Goal: Information Seeking & Learning: Find specific fact

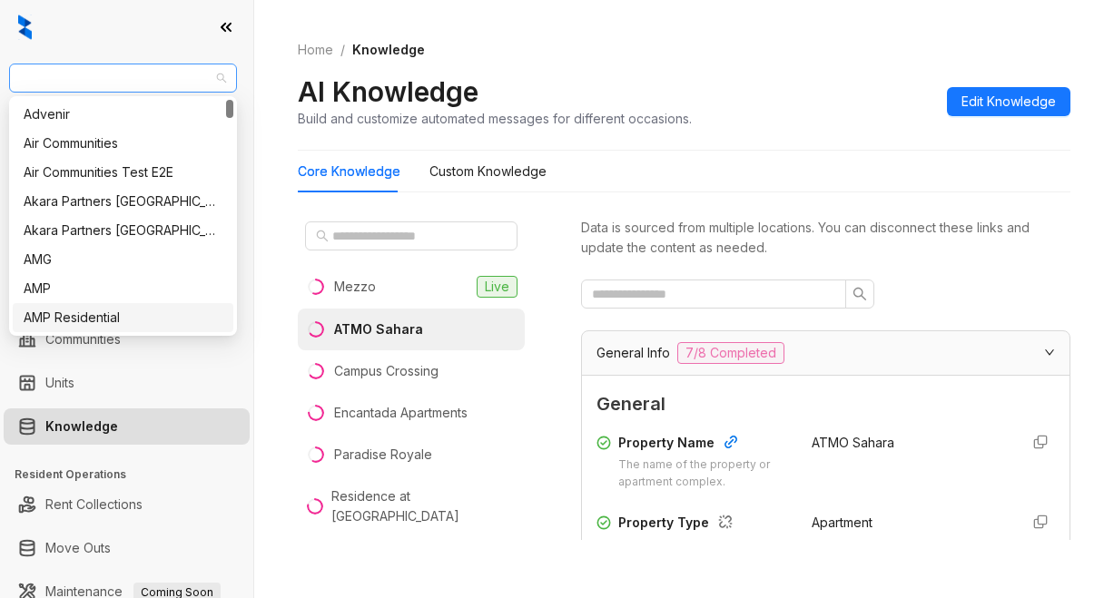
click at [62, 77] on span "AMG" at bounding box center [123, 77] width 206 height 27
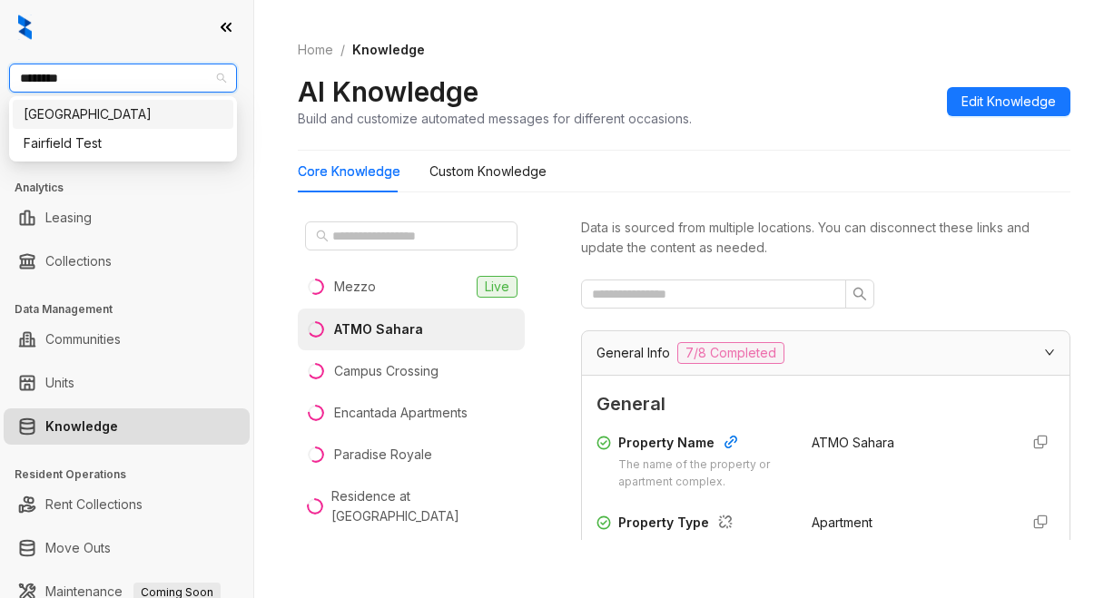
type input "*********"
click at [113, 114] on div "[GEOGRAPHIC_DATA]" at bounding box center [123, 114] width 199 height 20
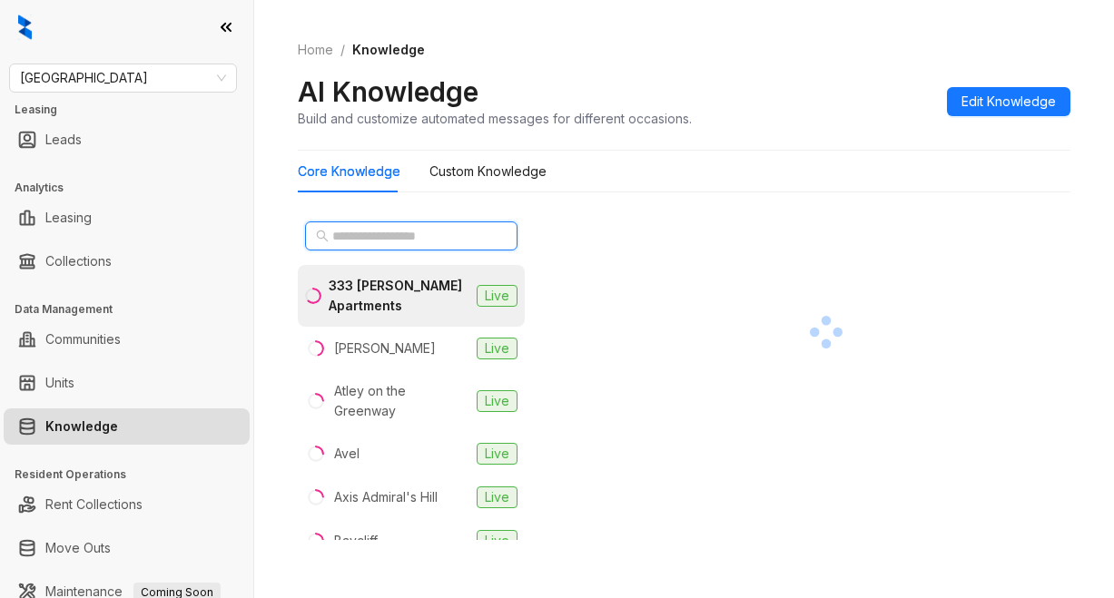
click at [409, 238] on input "text" at bounding box center [412, 236] width 160 height 20
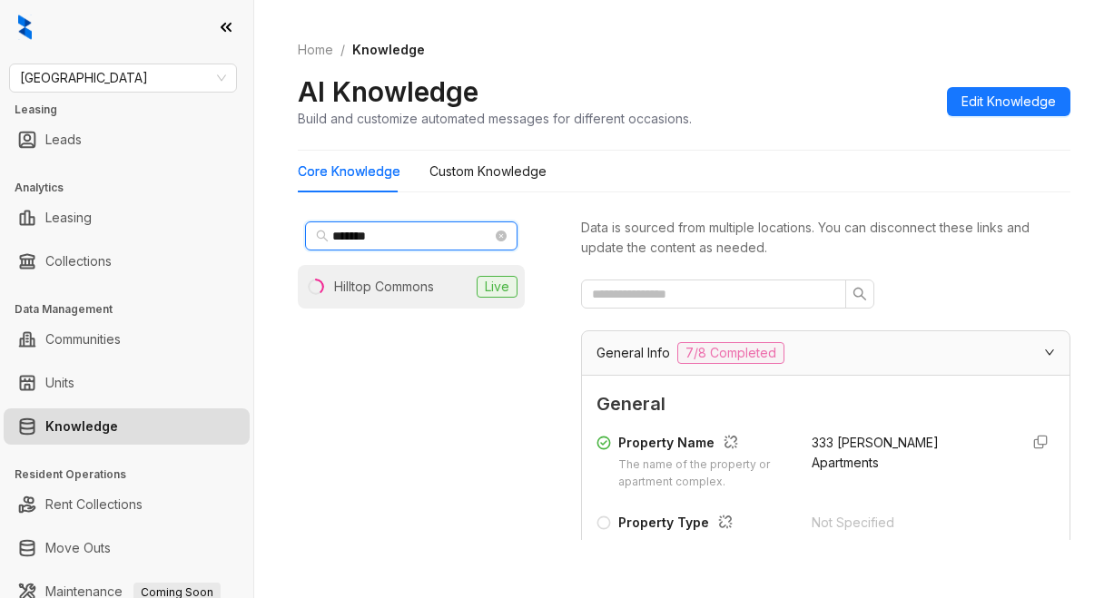
type input "*******"
click at [401, 287] on div "Hilltop Commons" at bounding box center [384, 287] width 100 height 20
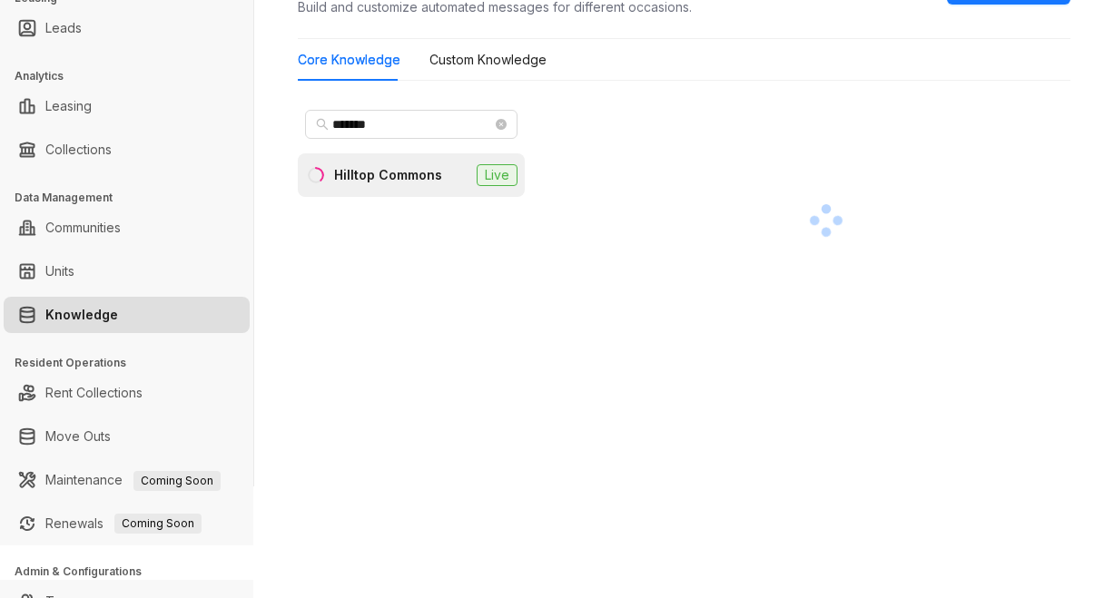
scroll to position [181, 0]
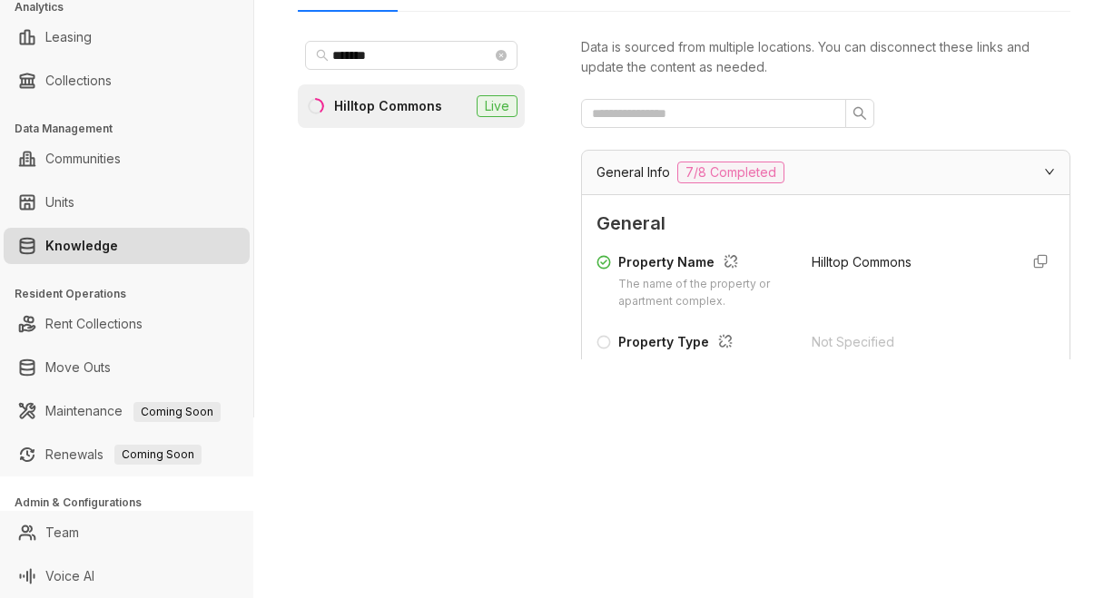
click at [781, 407] on div "Home / Knowledge AI Knowledge Build and customize automated messages for differ…" at bounding box center [684, 118] width 860 height 598
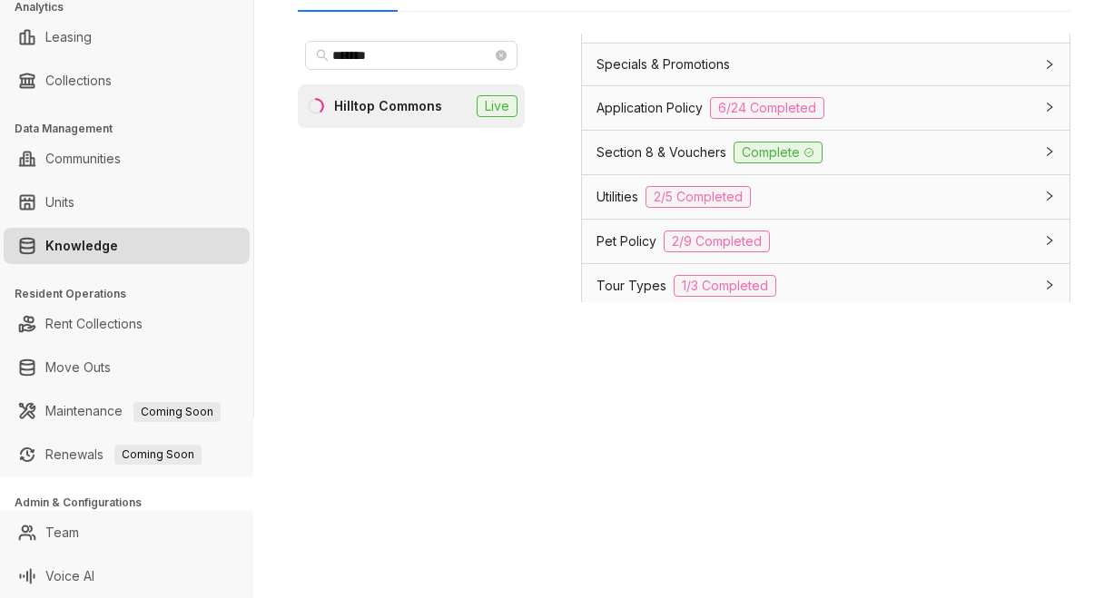
scroll to position [1362, 0]
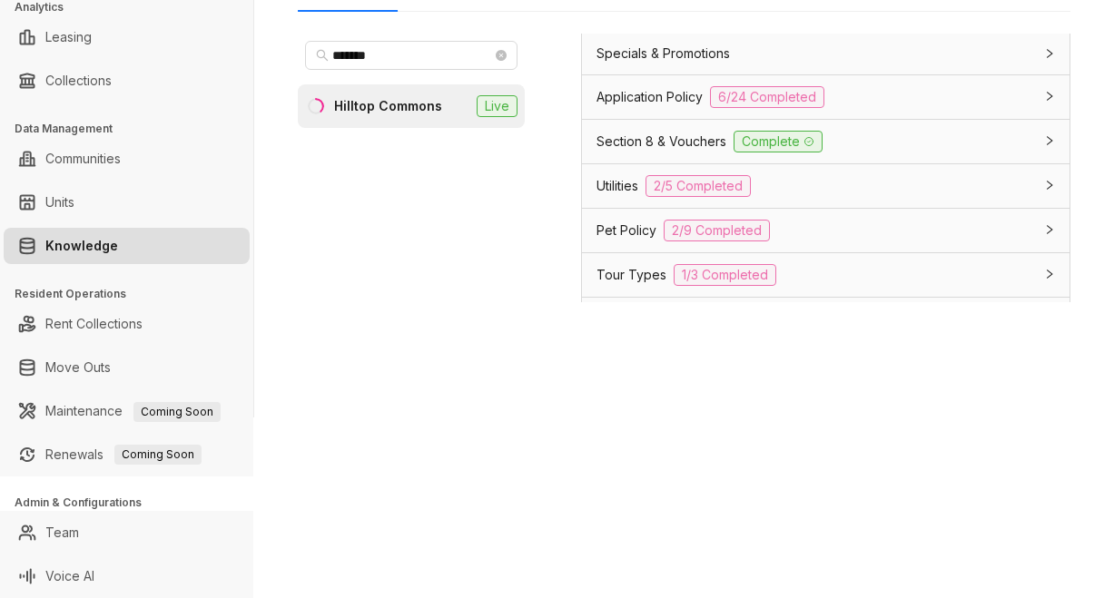
click at [669, 107] on span "Application Policy" at bounding box center [649, 97] width 106 height 20
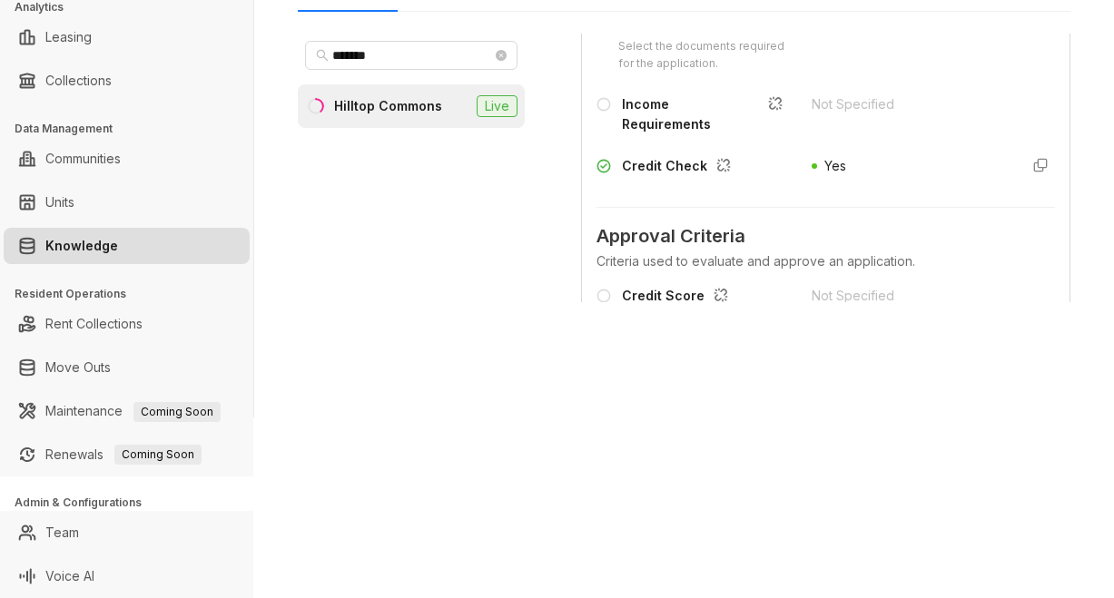
scroll to position [1725, 0]
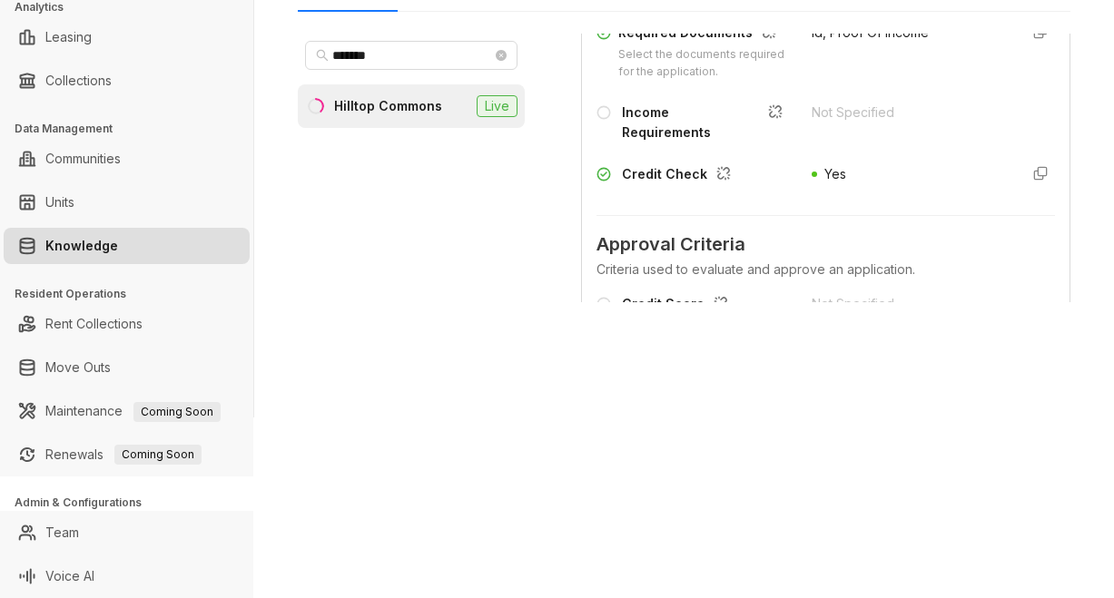
click at [947, 355] on div "Data is sourced from multiple locations. You can disconnect these links and upd…" at bounding box center [825, 204] width 489 height 341
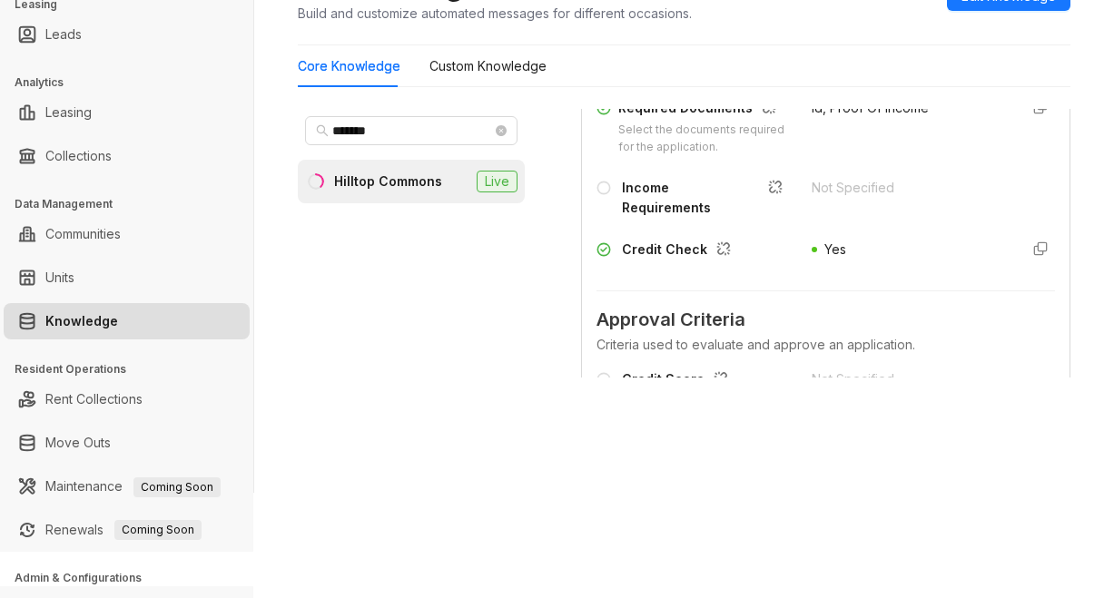
scroll to position [0, 0]
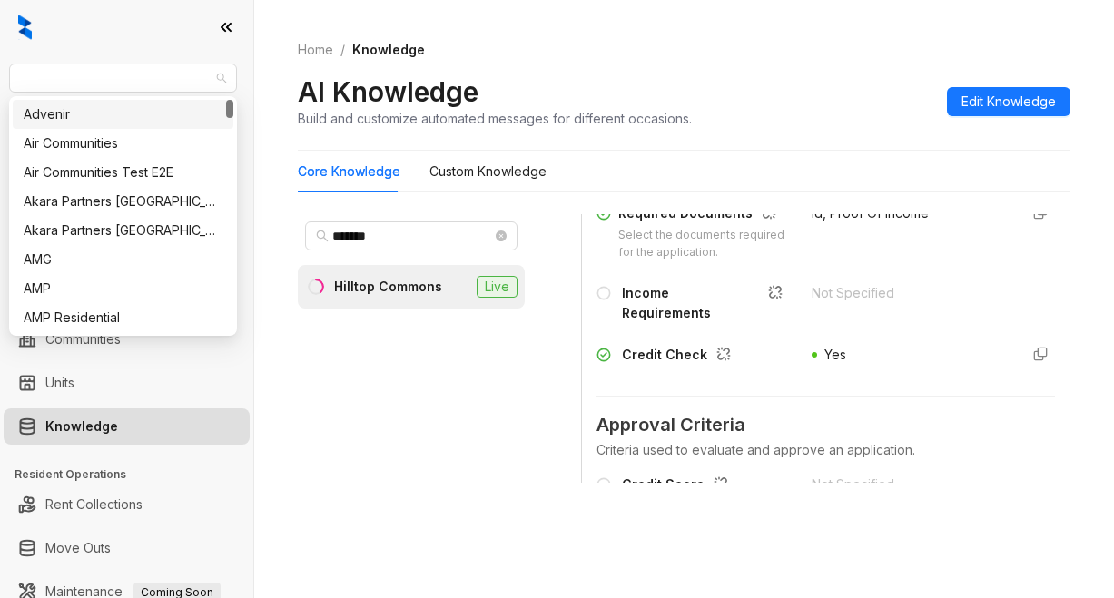
drag, startPoint x: 94, startPoint y: 74, endPoint x: -36, endPoint y: 74, distance: 129.8
click at [0, 74] on html "Fairfield Leasing Leads Analytics Leasing Collections Data Management Communiti…" at bounding box center [557, 299] width 1114 height 598
click at [22, 81] on span "[GEOGRAPHIC_DATA]" at bounding box center [123, 77] width 206 height 27
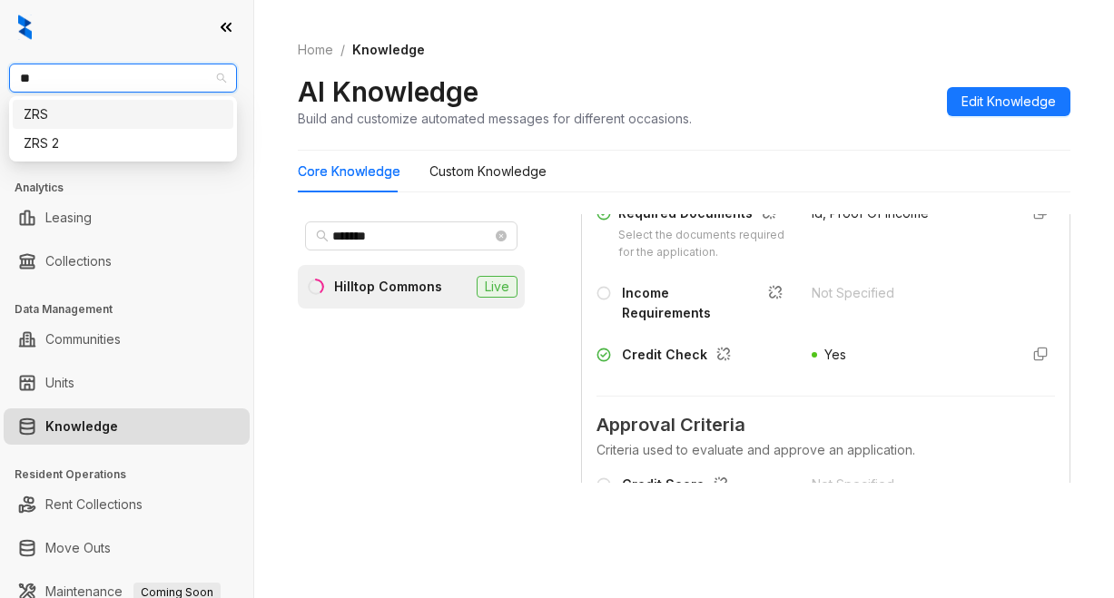
type input "***"
click at [54, 103] on div "ZRS" at bounding box center [123, 114] width 221 height 29
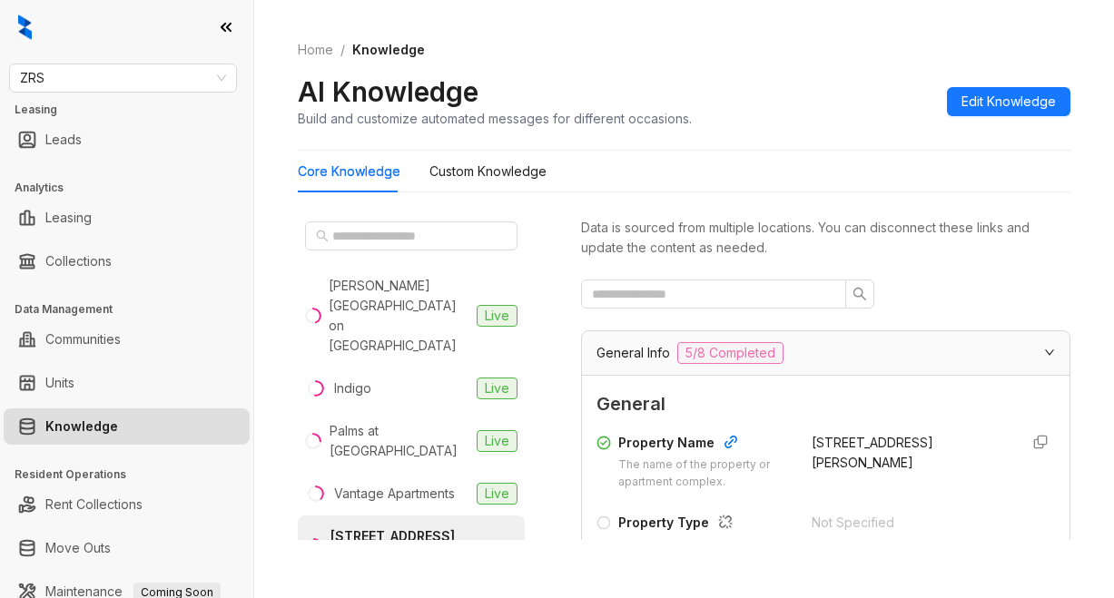
click at [731, 131] on div "Home / Knowledge AI Knowledge Build and customize automated messages for differ…" at bounding box center [684, 84] width 773 height 133
click at [745, 179] on div "Core Knowledge Custom Knowledge" at bounding box center [684, 172] width 773 height 42
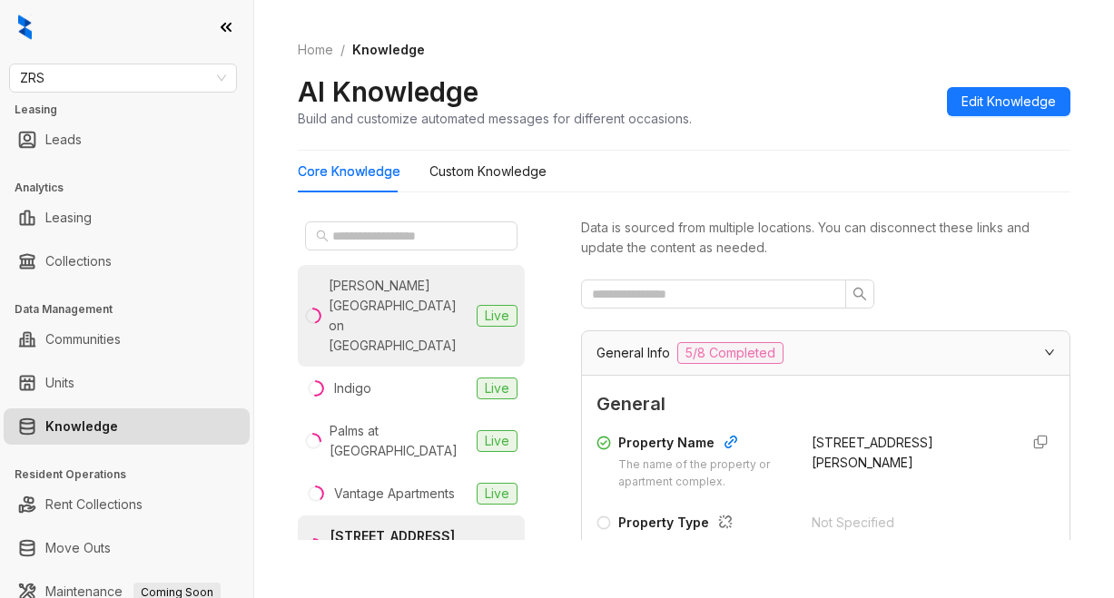
drag, startPoint x: 379, startPoint y: 295, endPoint x: 383, endPoint y: 287, distance: 9.3
click at [383, 287] on div "Hamilton Point on Egypt Lake" at bounding box center [399, 316] width 141 height 80
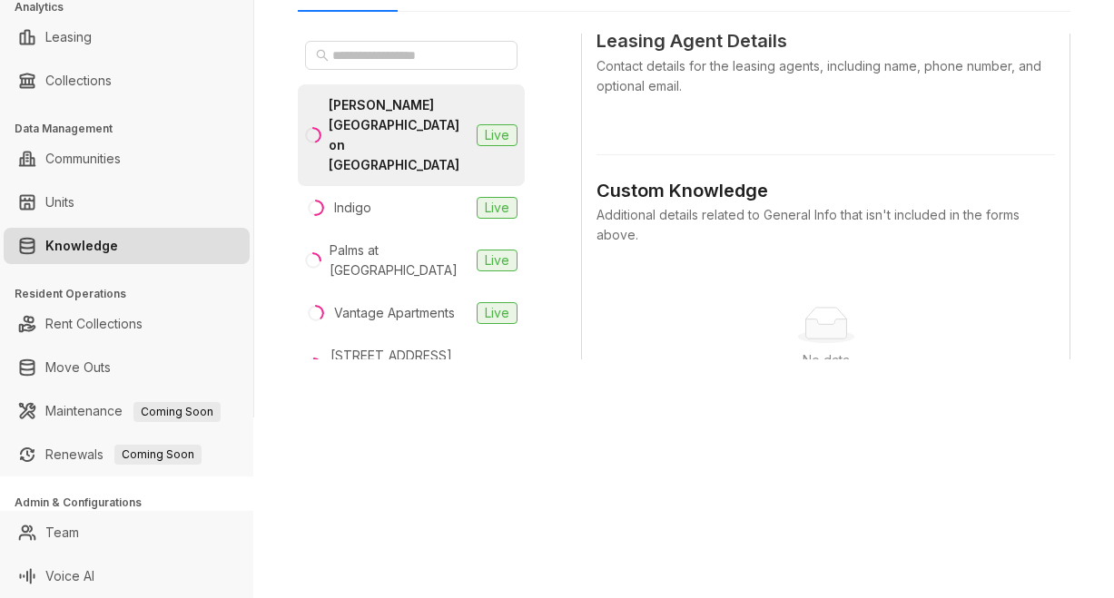
scroll to position [817, 0]
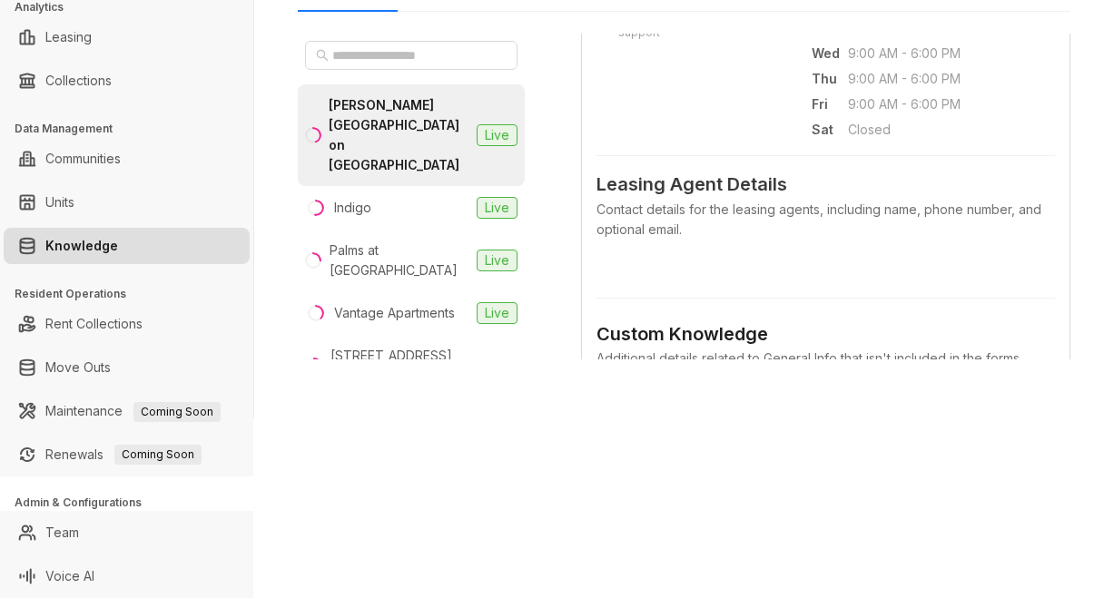
click at [793, 442] on div "ZRS Leasing Leads Analytics Leasing Collections Data Management Communities Uni…" at bounding box center [557, 299] width 1114 height 598
drag, startPoint x: 815, startPoint y: 356, endPoint x: 1068, endPoint y: 44, distance: 401.5
click at [837, 350] on div "Custom Knowledge Additional details related to General Info that isn't included…" at bounding box center [825, 436] width 458 height 321
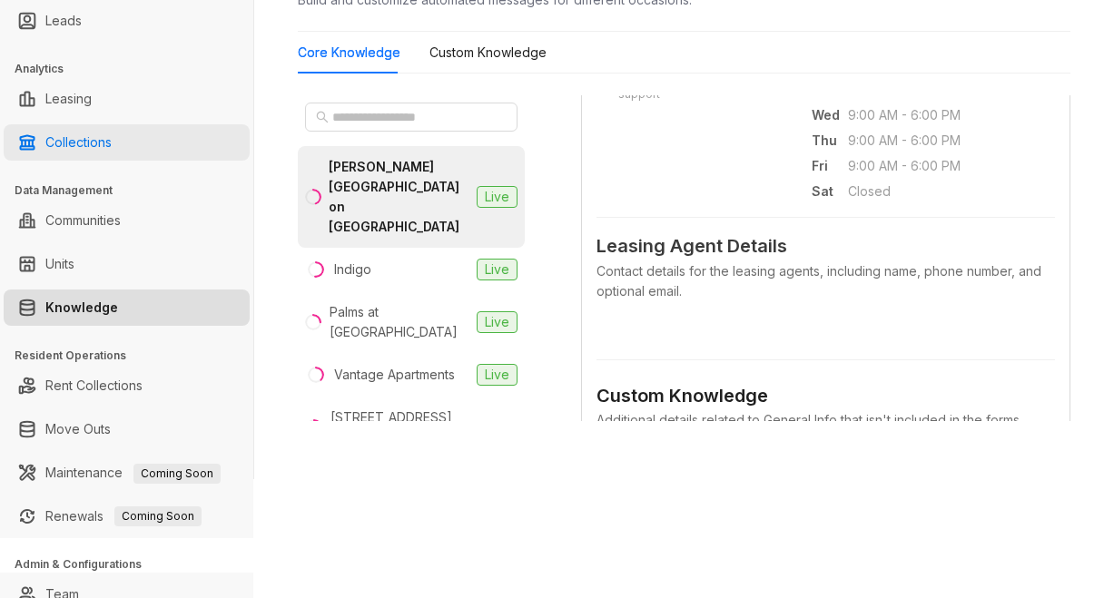
scroll to position [0, 0]
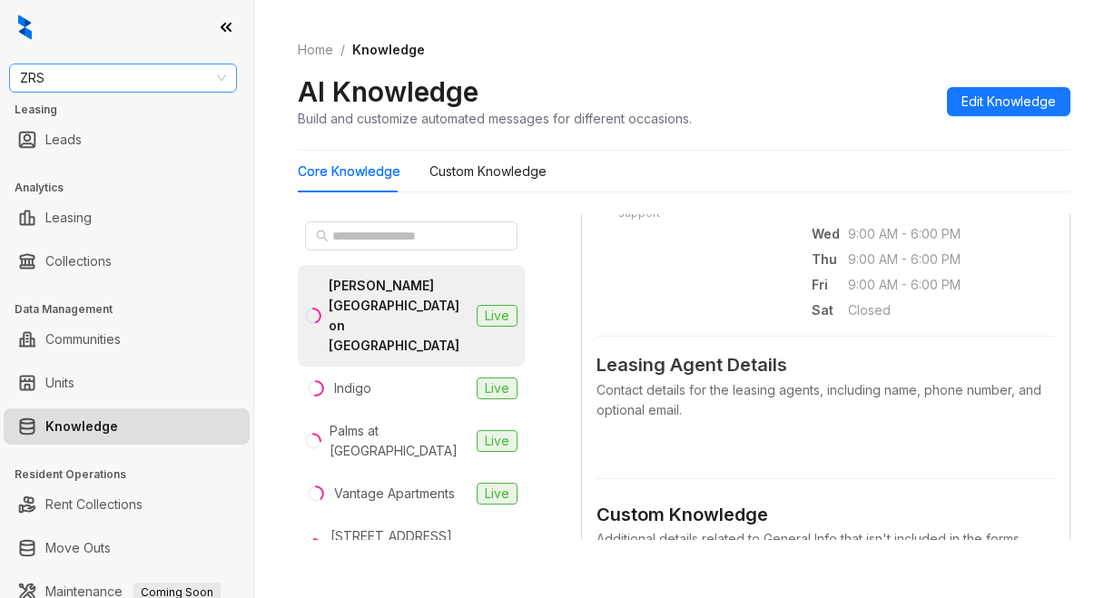
click at [73, 83] on span "ZRS" at bounding box center [123, 77] width 206 height 27
type input "********"
click at [100, 137] on div "Raintree Partners" at bounding box center [123, 143] width 199 height 20
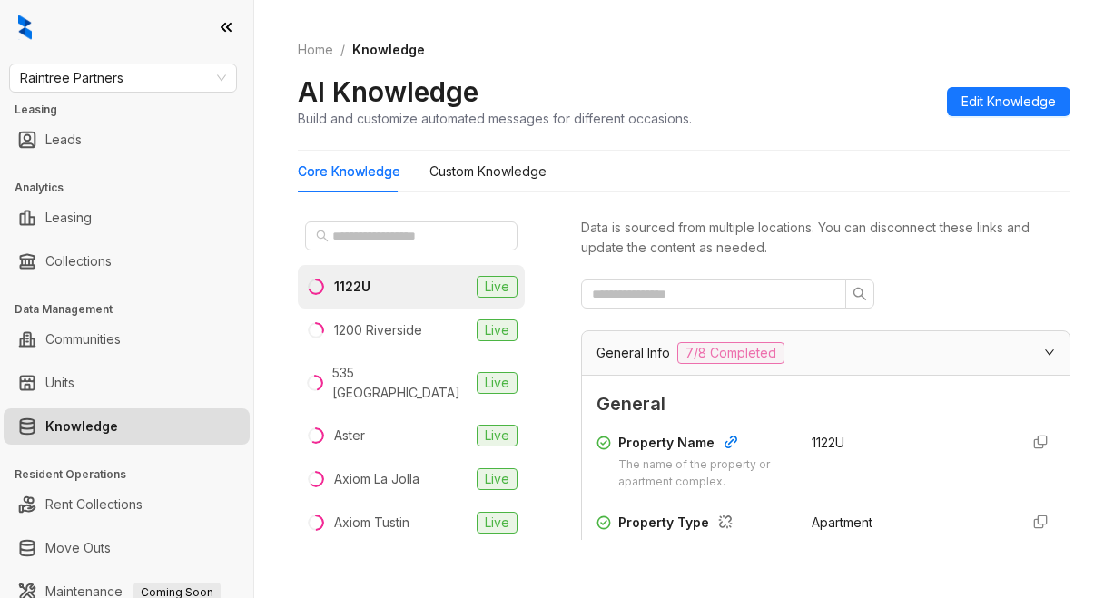
click at [802, 184] on div "Core Knowledge Custom Knowledge" at bounding box center [684, 172] width 773 height 42
click at [370, 238] on input "text" at bounding box center [412, 236] width 160 height 20
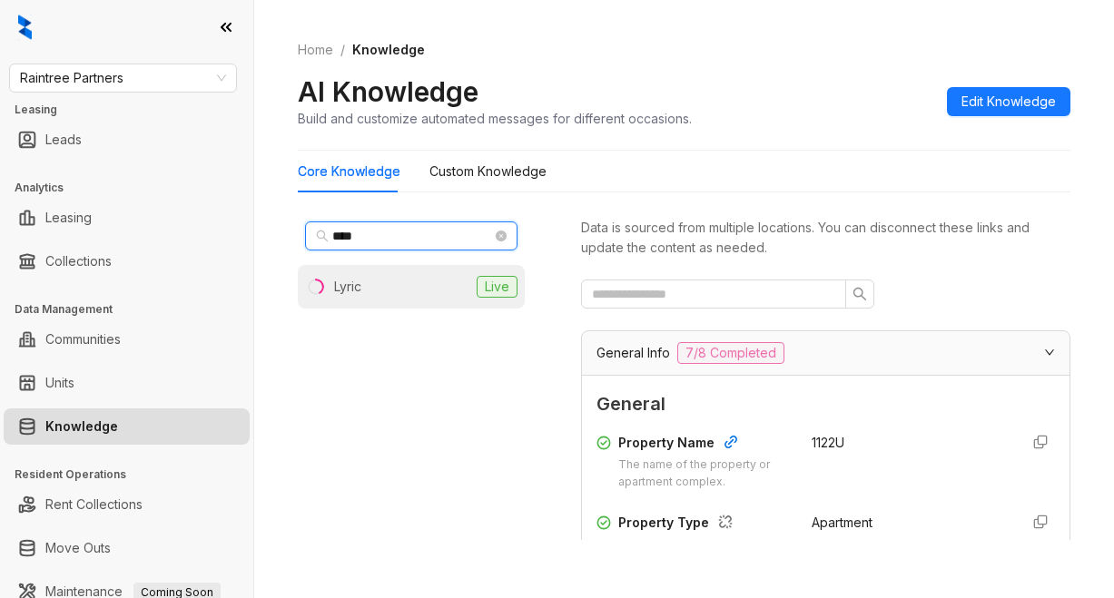
type input "****"
click at [342, 292] on div "Lyric" at bounding box center [347, 287] width 27 height 20
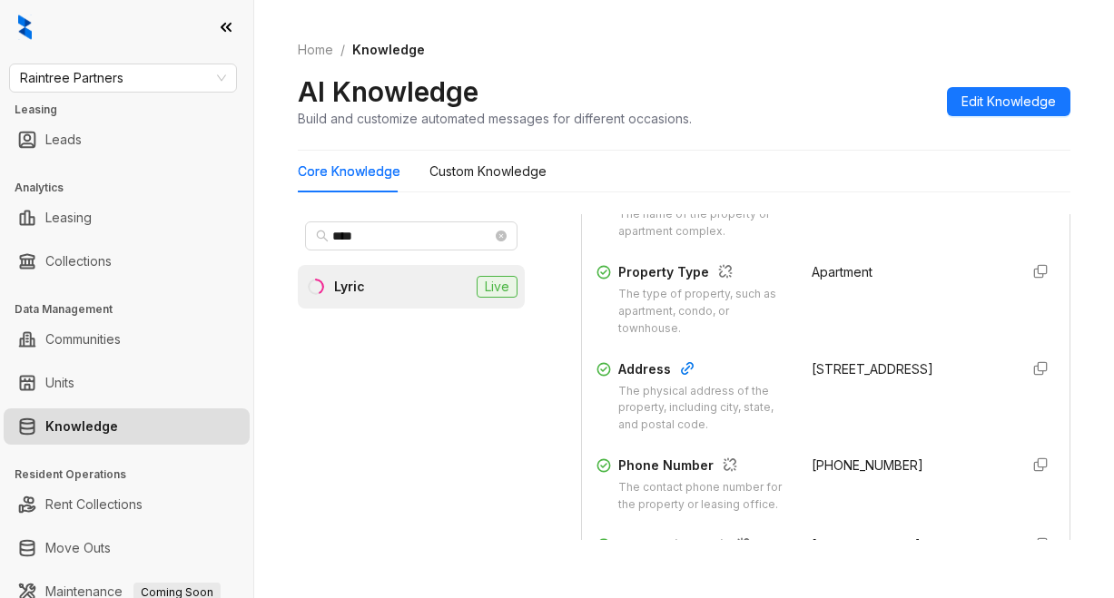
scroll to position [272, 0]
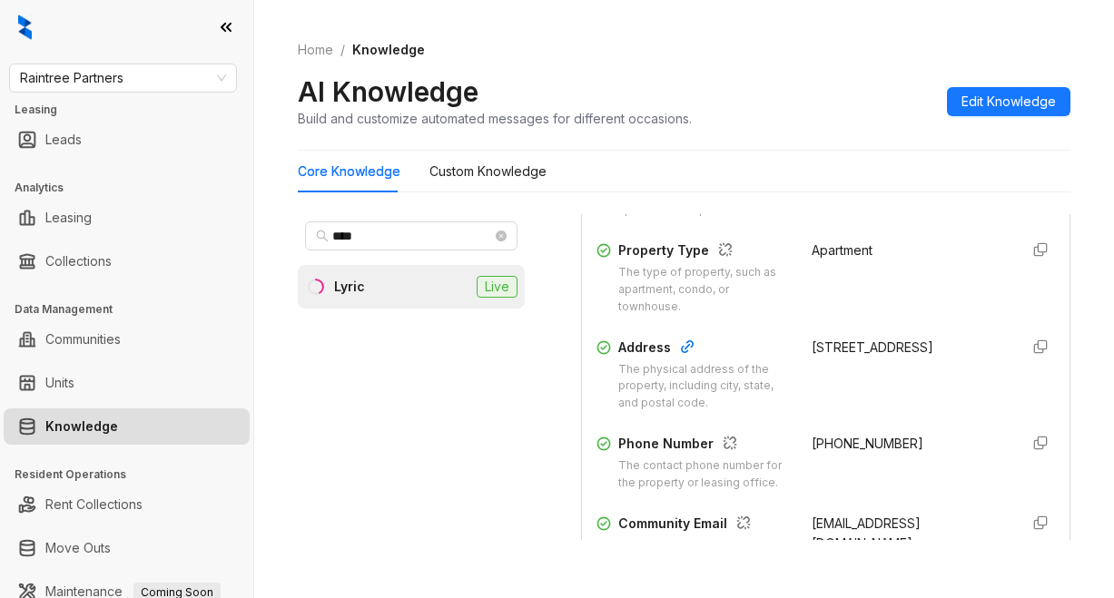
drag, startPoint x: 787, startPoint y: 344, endPoint x: 967, endPoint y: 369, distance: 181.4
click at [967, 369] on div "Address The physical address of the property, including city, state, and postal…" at bounding box center [825, 375] width 458 height 75
copy div "1738 Canyon Dr, Los Angeles, CA, 90028-5652"
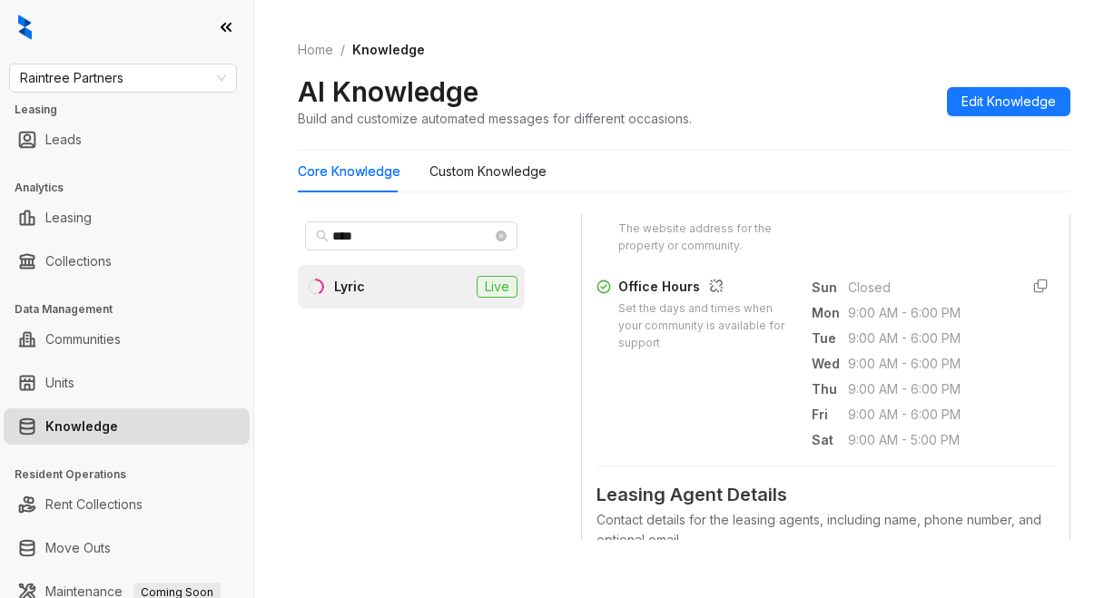
scroll to position [726, 0]
